Goal: Transaction & Acquisition: Purchase product/service

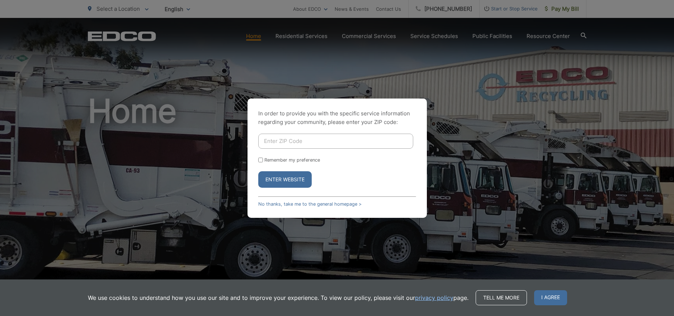
click at [294, 140] on input "Enter ZIP Code" at bounding box center [335, 141] width 155 height 15
type input "91945"
click at [258, 171] on button "Enter Website" at bounding box center [284, 179] width 53 height 16
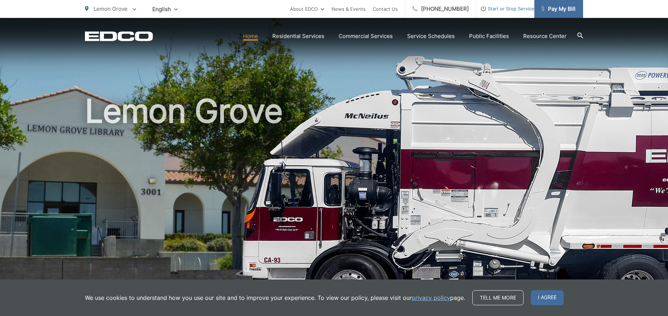
click at [551, 8] on span "Pay My Bill" at bounding box center [559, 9] width 34 height 9
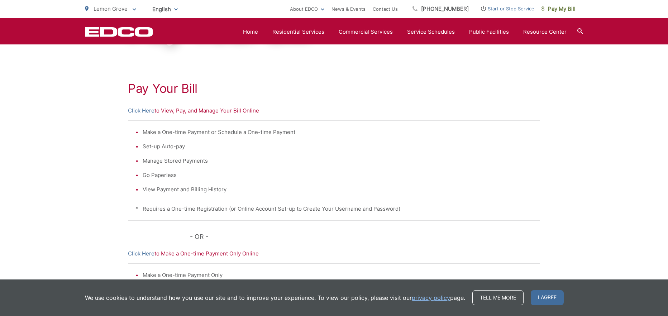
scroll to position [101, 0]
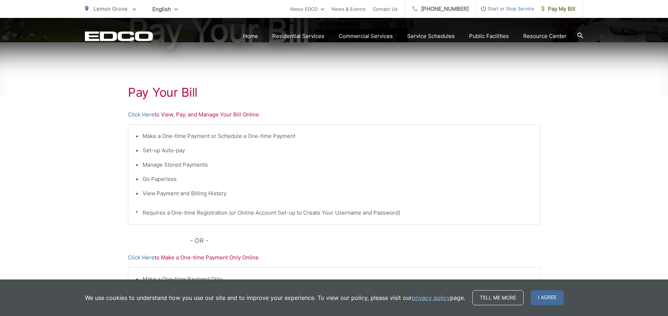
click at [212, 119] on p "Click Here to View, Pay, and Manage Your Bill Online" at bounding box center [334, 114] width 412 height 9
click at [131, 116] on link "Click Here" at bounding box center [141, 114] width 27 height 9
